Goal: Information Seeking & Learning: Learn about a topic

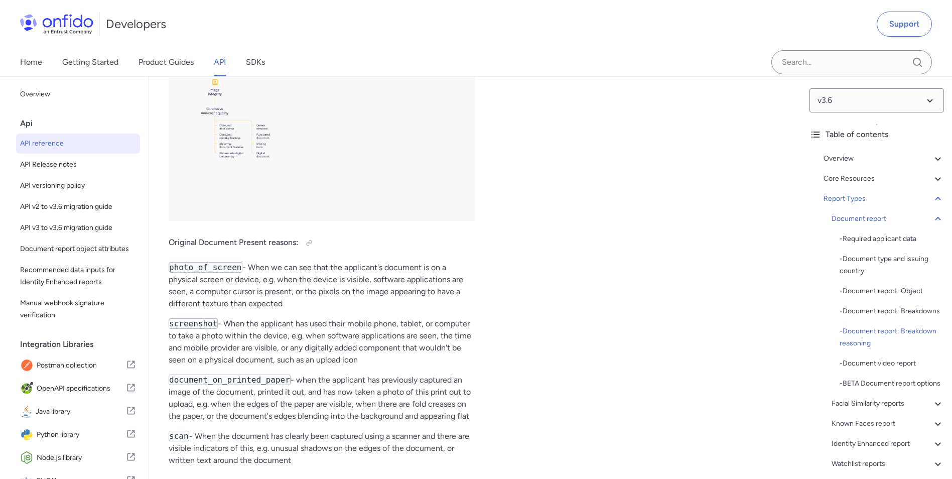
scroll to position [41304, 0]
